Goal: Answer question/provide support

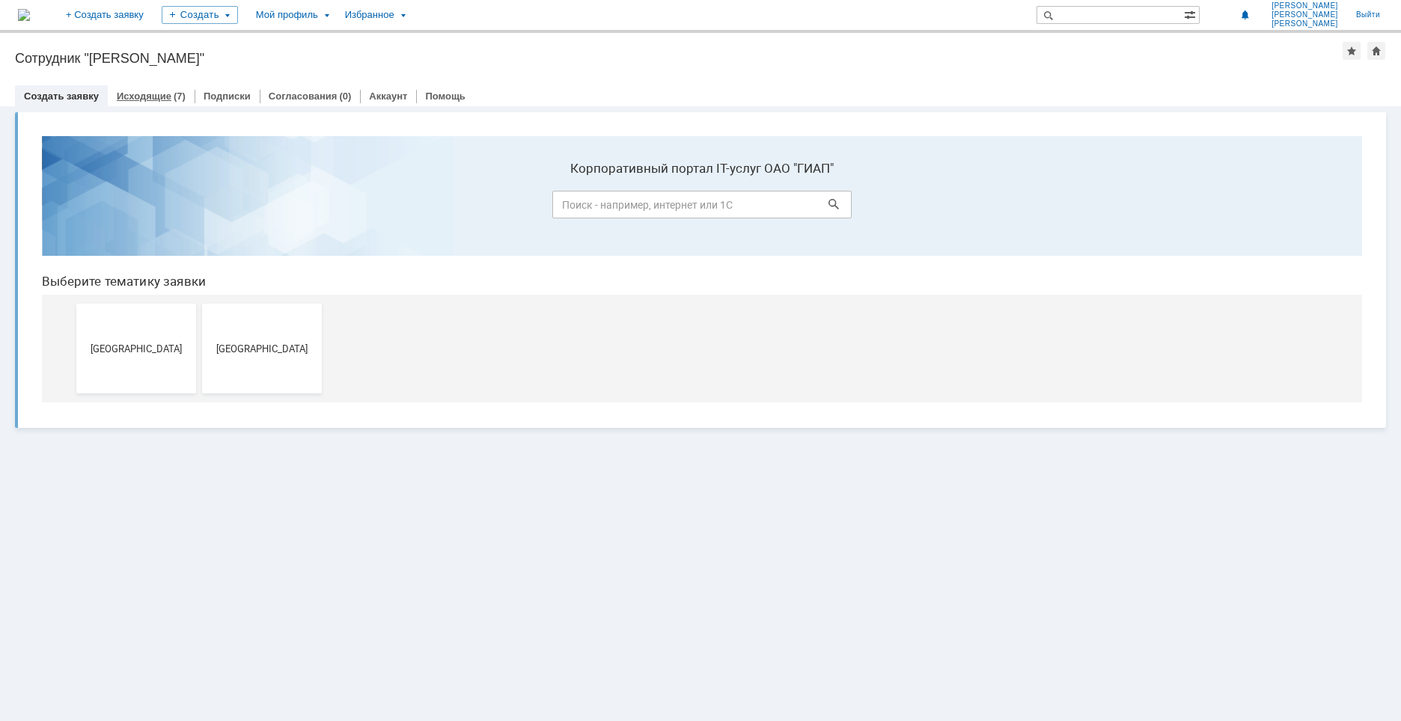
click at [147, 96] on link "Исходящие" at bounding box center [144, 96] width 55 height 11
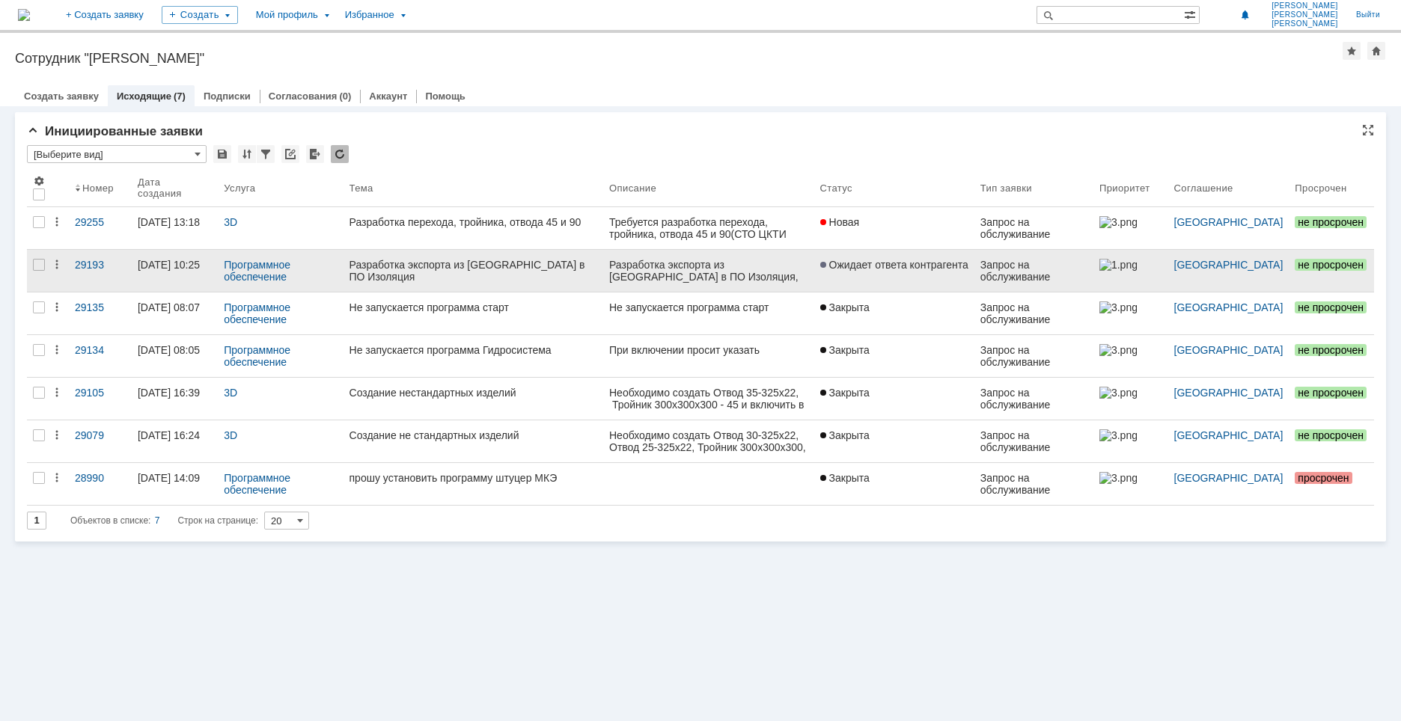
click at [929, 260] on span "Ожидает ответа контрагента" at bounding box center [894, 265] width 148 height 12
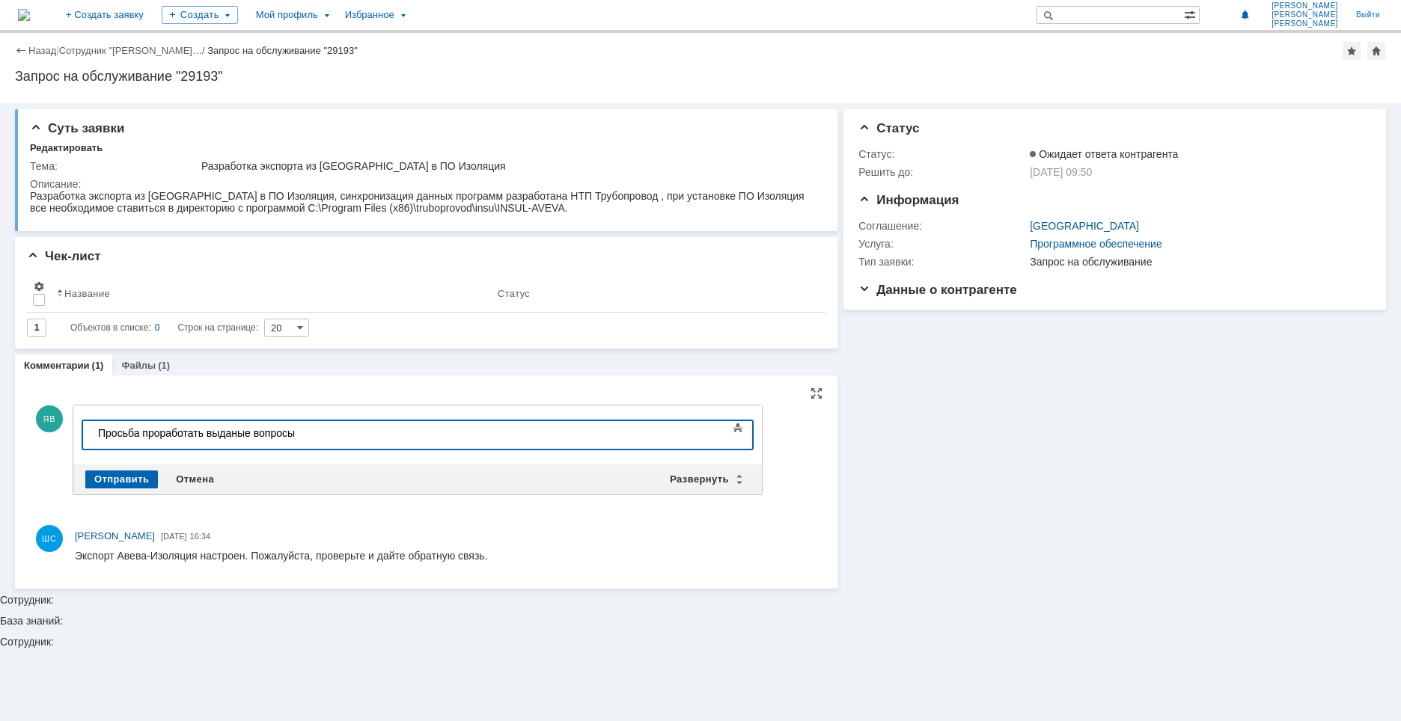
click at [237, 436] on div "Просьба проработать выданые вопросы" at bounding box center [204, 433] width 212 height 12
click at [254, 433] on div "Просьба проработать выданные вопросы" at bounding box center [204, 433] width 212 height 12
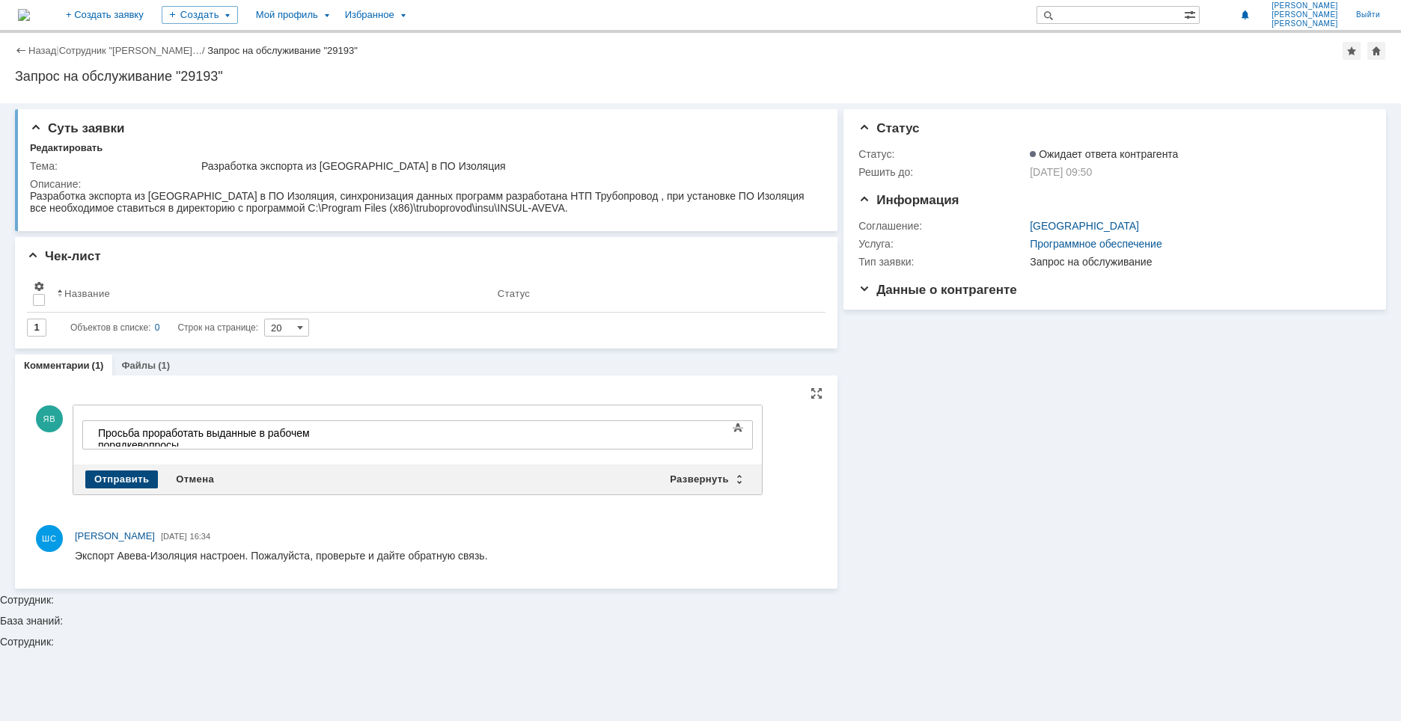
click at [121, 477] on div "Отправить" at bounding box center [121, 480] width 73 height 18
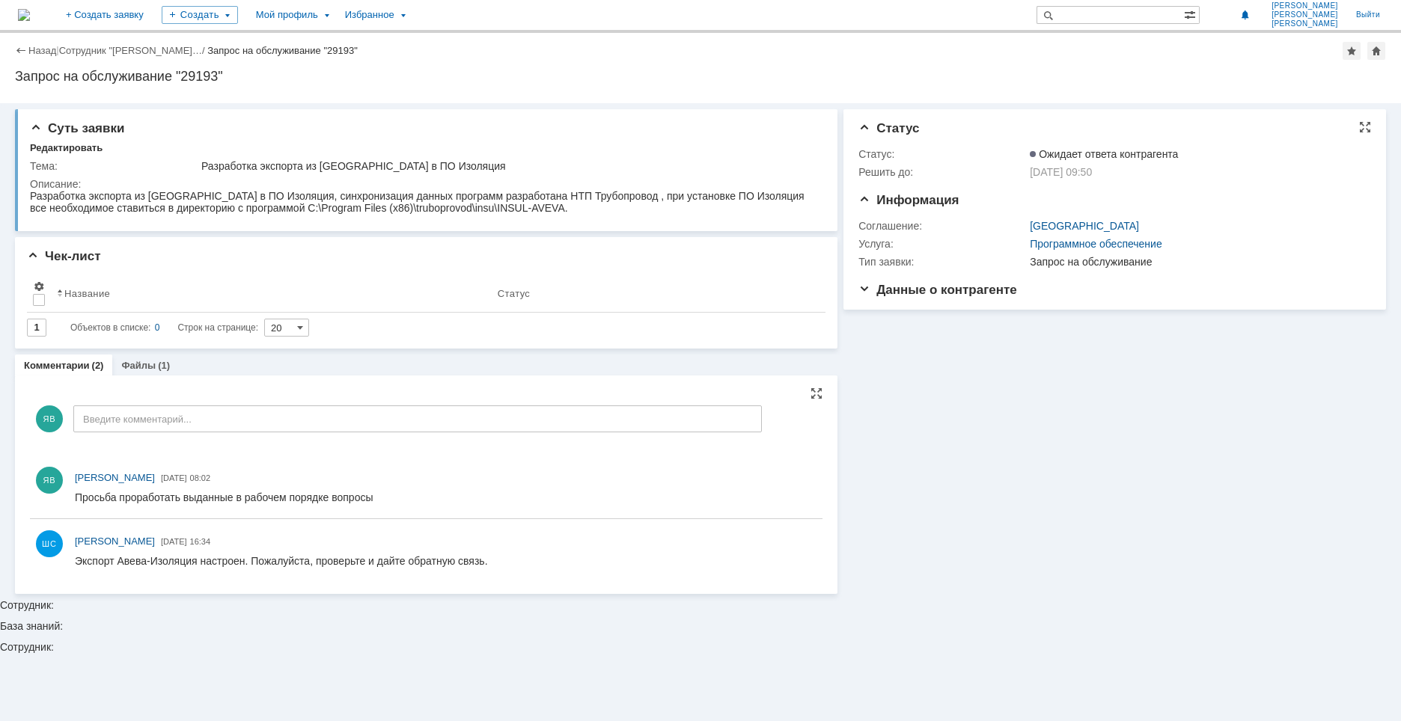
click at [1123, 153] on span "Ожидает ответа контрагента" at bounding box center [1103, 154] width 148 height 12
click at [866, 293] on span "Данные о контрагенте" at bounding box center [937, 290] width 159 height 14
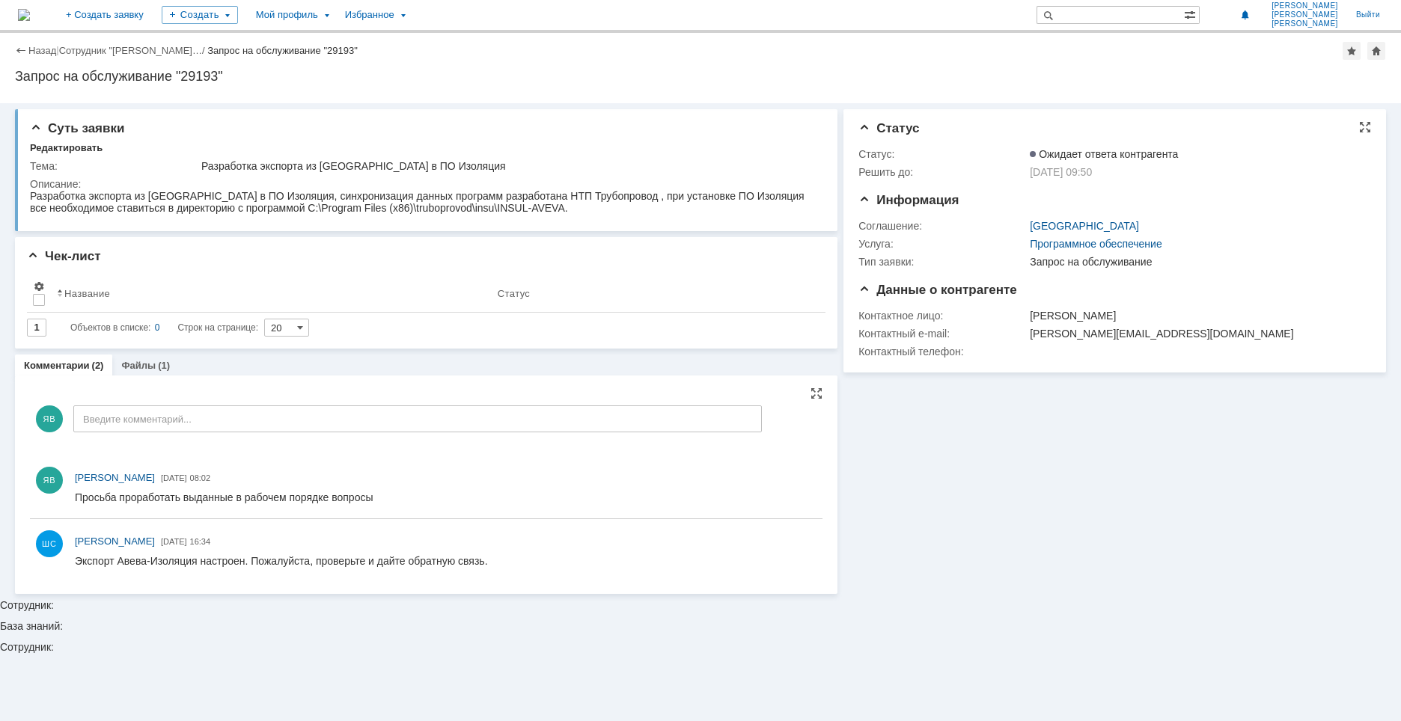
click at [1138, 153] on span "Ожидает ответа контрагента" at bounding box center [1103, 154] width 148 height 12
